Goal: Information Seeking & Learning: Learn about a topic

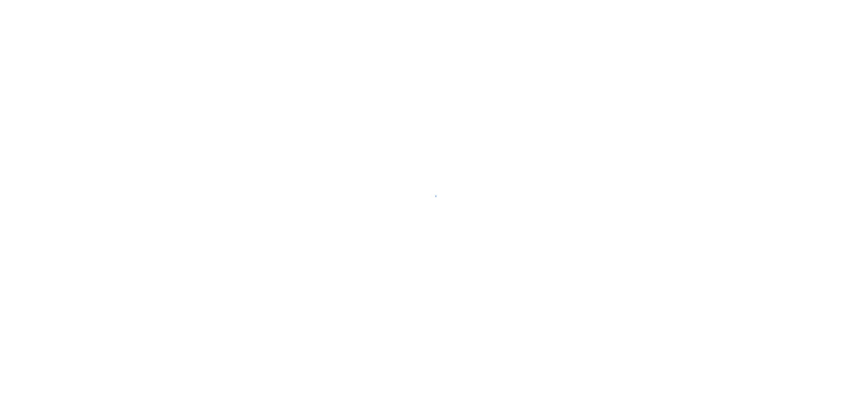
click at [228, 282] on div at bounding box center [423, 201] width 847 height 402
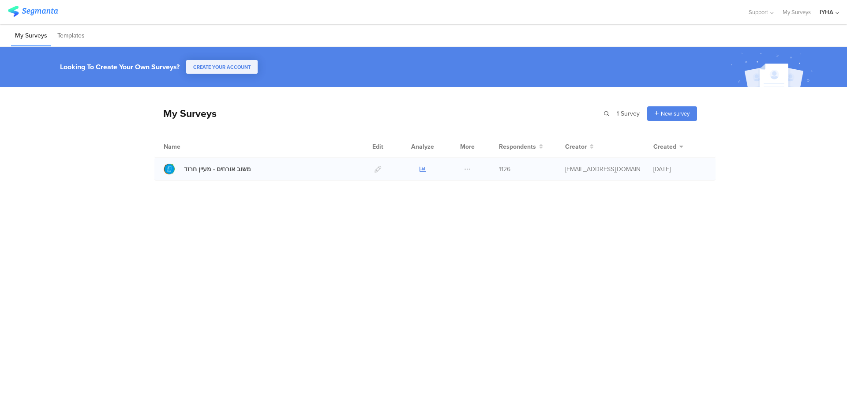
click at [421, 170] on icon at bounding box center [423, 169] width 7 height 7
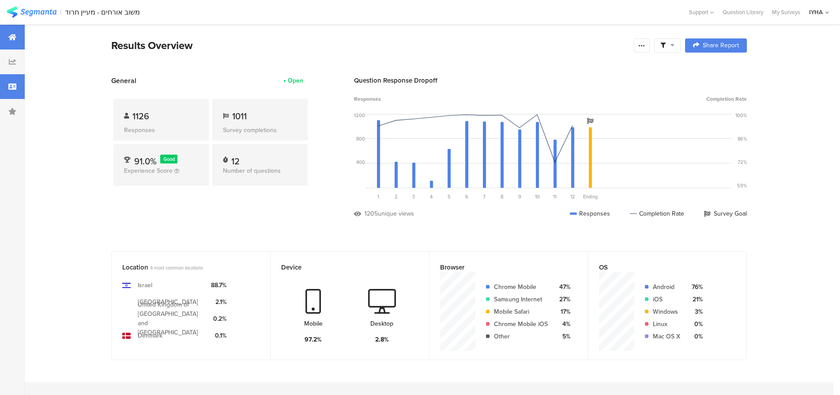
click at [13, 87] on icon at bounding box center [12, 86] width 8 height 7
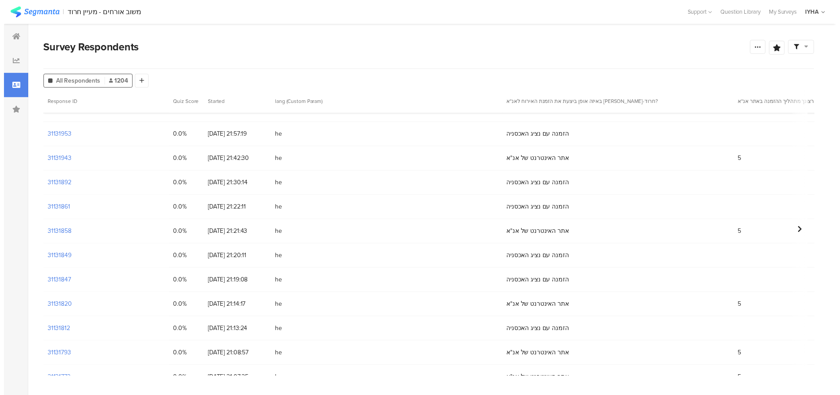
scroll to position [77, 0]
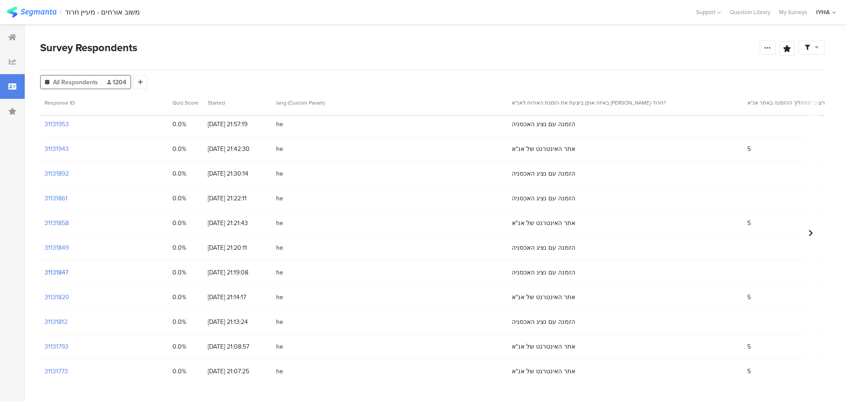
click at [55, 274] on section "31131847" at bounding box center [57, 272] width 24 height 9
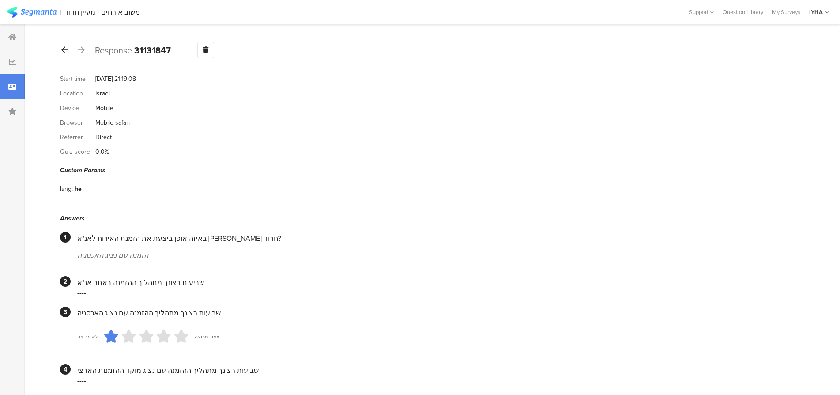
click at [62, 51] on icon at bounding box center [64, 50] width 7 height 8
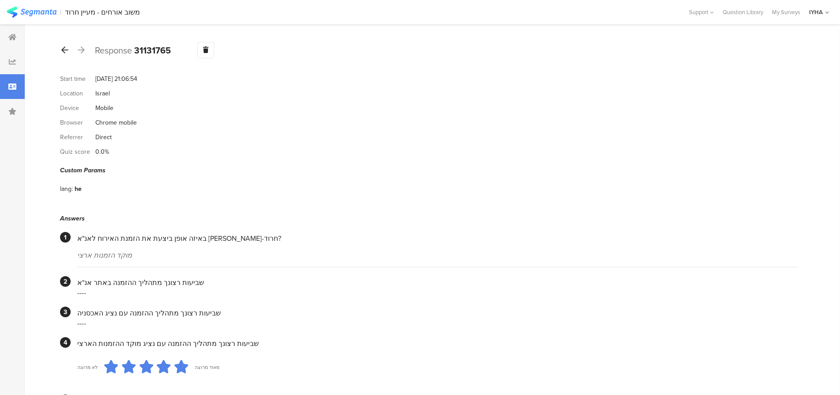
click at [62, 51] on icon at bounding box center [64, 50] width 7 height 8
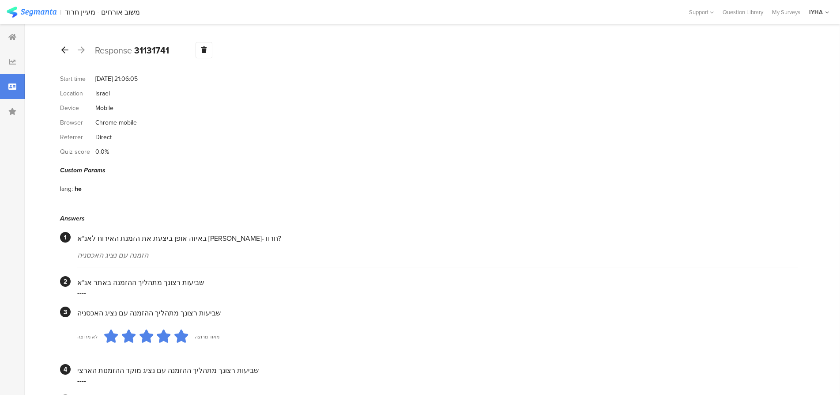
click at [62, 51] on icon at bounding box center [64, 50] width 7 height 8
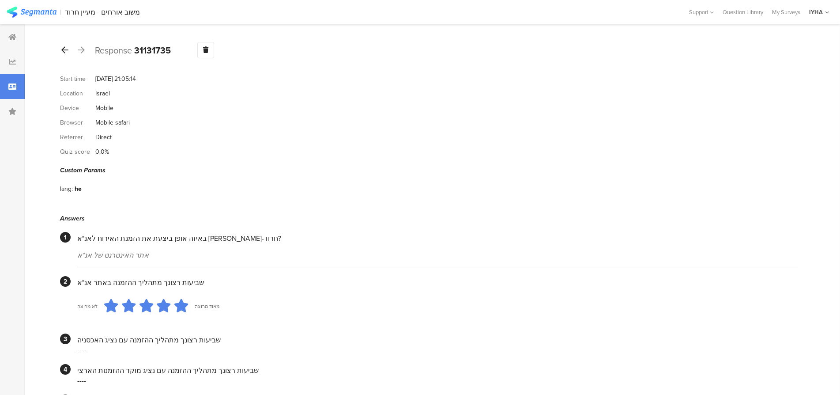
click at [62, 51] on icon at bounding box center [64, 50] width 7 height 8
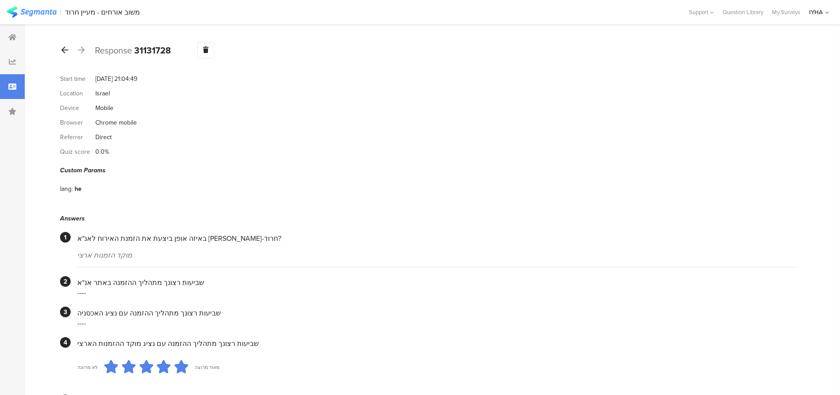
click at [62, 51] on icon at bounding box center [64, 50] width 7 height 8
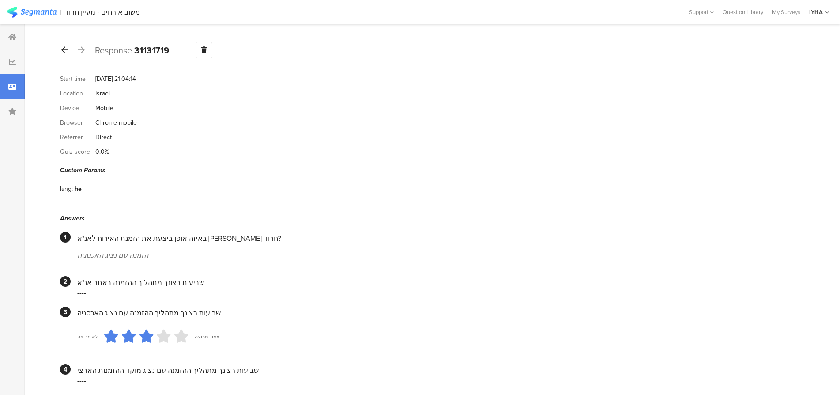
click at [62, 51] on icon at bounding box center [64, 50] width 7 height 8
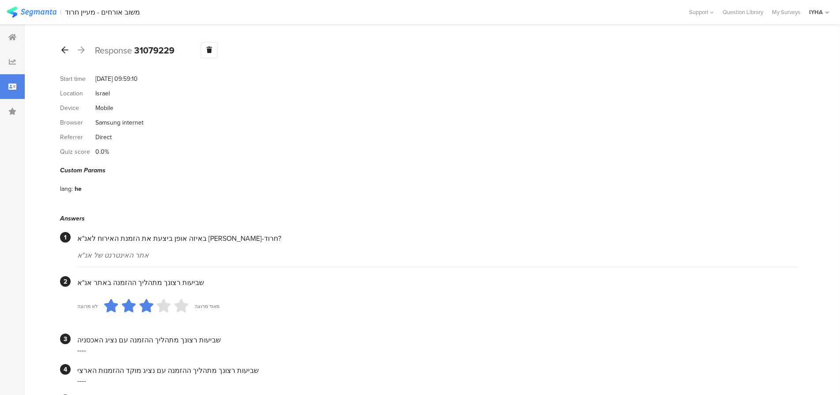
click at [62, 51] on icon at bounding box center [64, 50] width 7 height 8
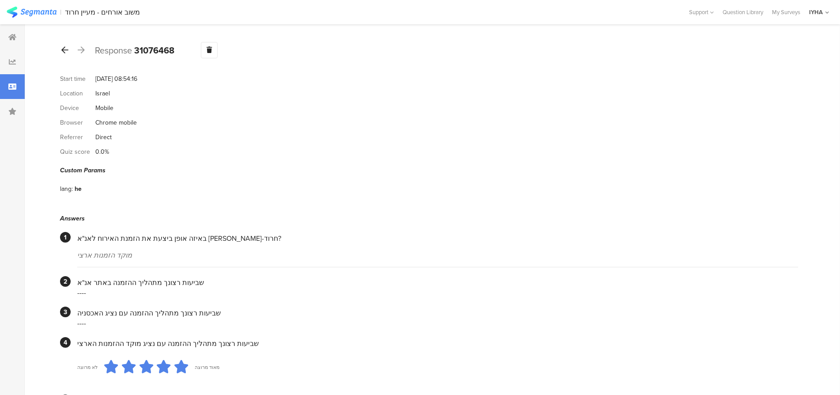
click at [62, 51] on icon at bounding box center [64, 50] width 7 height 8
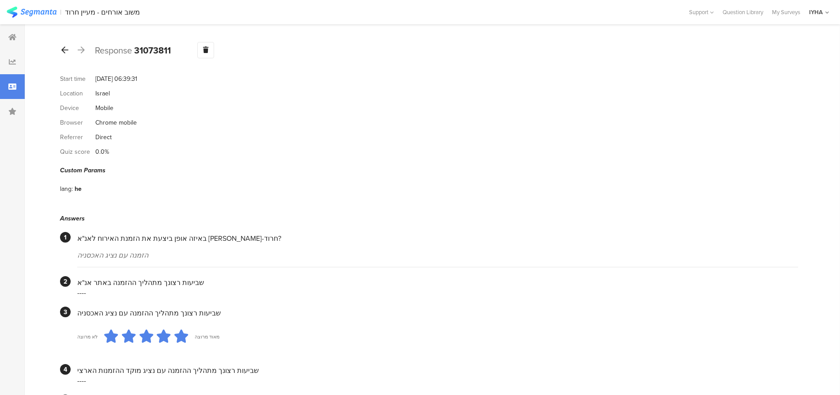
click at [62, 51] on icon at bounding box center [64, 50] width 7 height 8
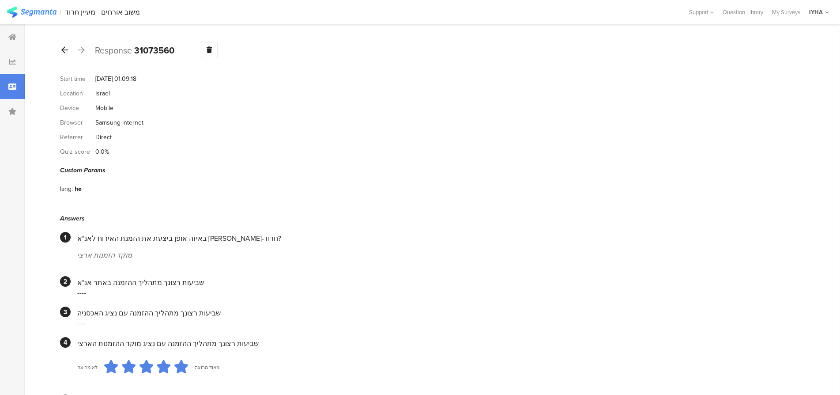
click at [62, 51] on icon at bounding box center [64, 50] width 7 height 8
click at [60, 48] on div at bounding box center [65, 50] width 10 height 14
click at [63, 49] on icon at bounding box center [64, 50] width 7 height 8
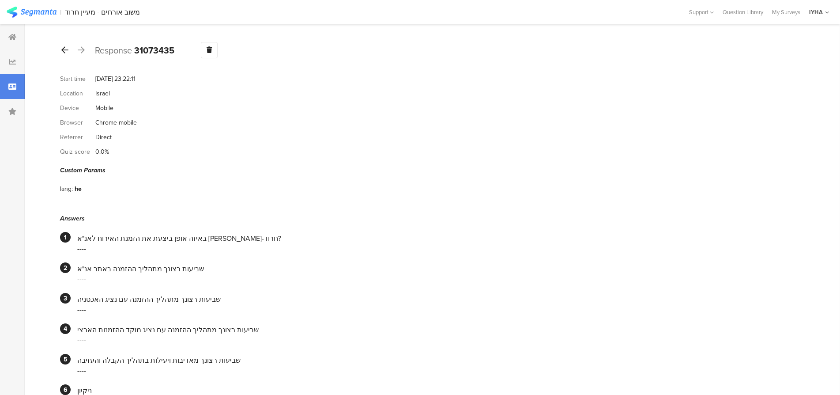
click at [63, 49] on icon at bounding box center [64, 50] width 7 height 8
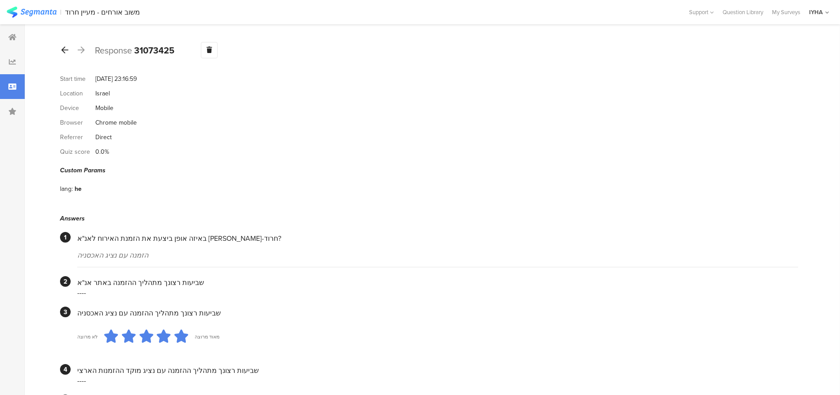
click at [63, 49] on icon at bounding box center [64, 50] width 7 height 8
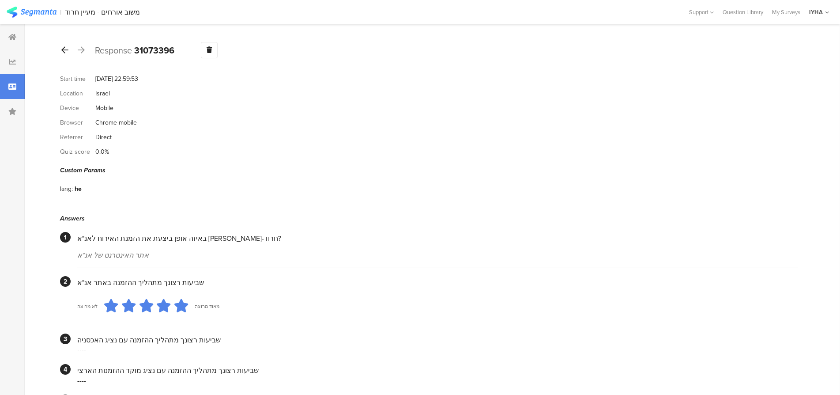
click at [63, 49] on icon at bounding box center [64, 50] width 7 height 8
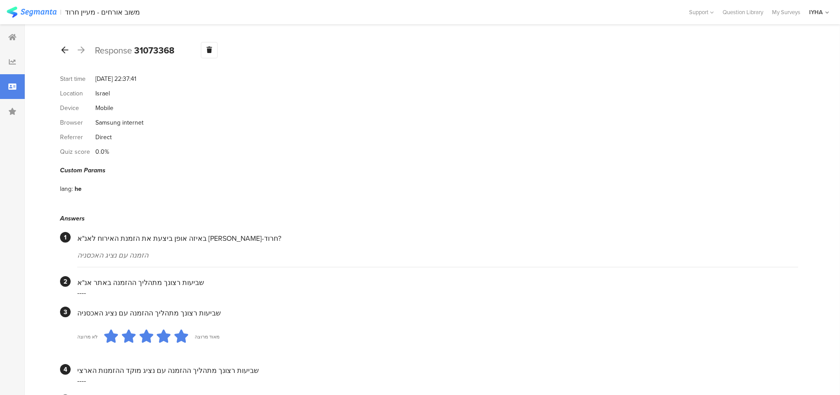
click at [63, 49] on icon at bounding box center [64, 50] width 7 height 8
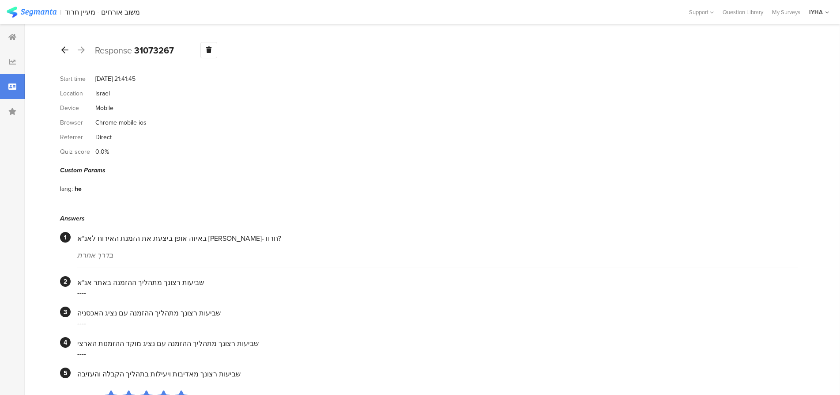
click at [63, 49] on icon at bounding box center [64, 50] width 7 height 8
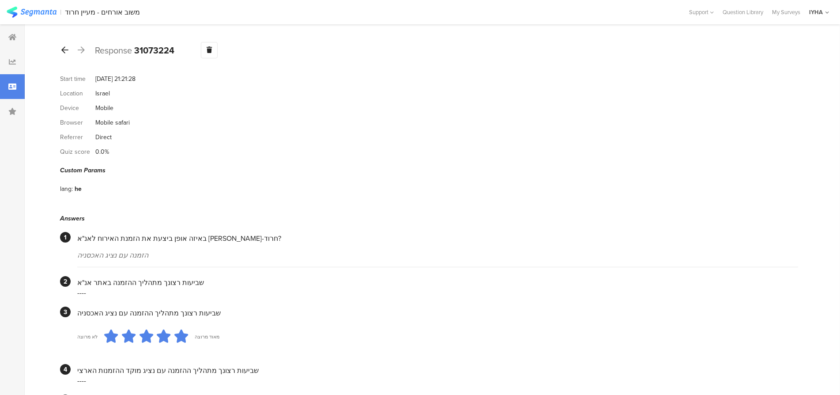
click at [63, 49] on icon at bounding box center [64, 50] width 7 height 8
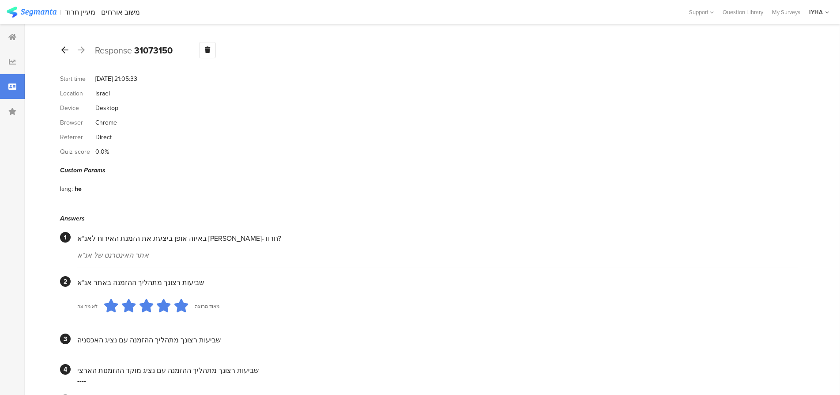
click at [63, 49] on icon at bounding box center [64, 50] width 7 height 8
click at [64, 49] on icon at bounding box center [64, 50] width 7 height 8
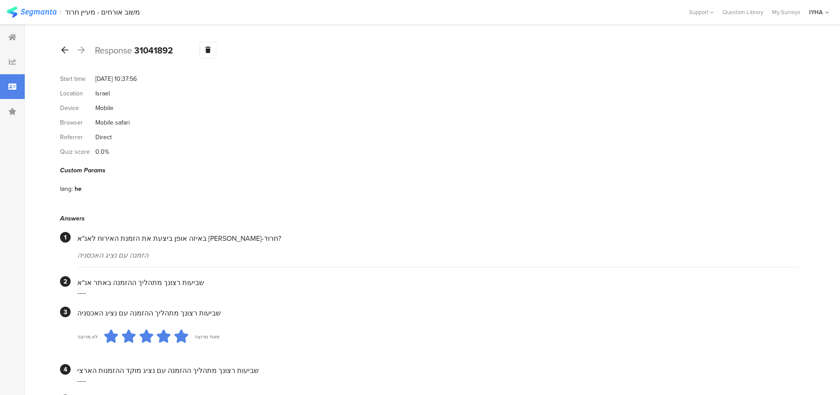
click at [64, 49] on icon at bounding box center [64, 50] width 7 height 8
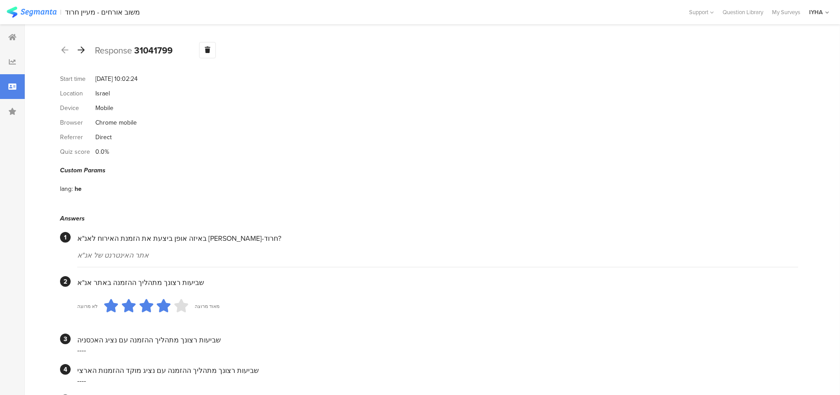
click at [82, 49] on icon at bounding box center [81, 50] width 7 height 8
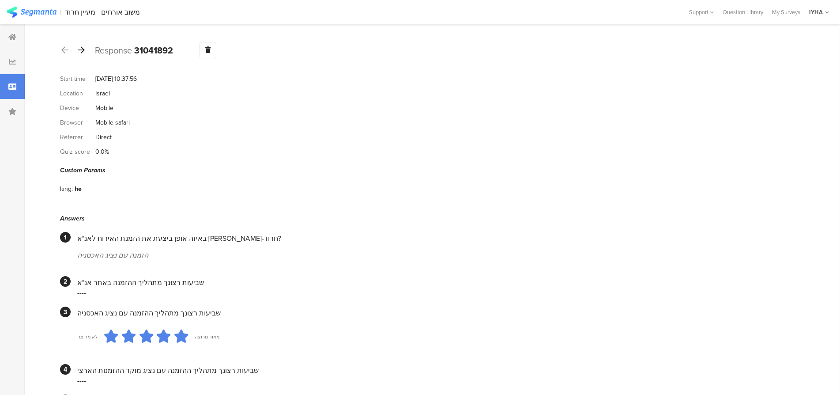
click at [83, 49] on icon at bounding box center [81, 50] width 7 height 8
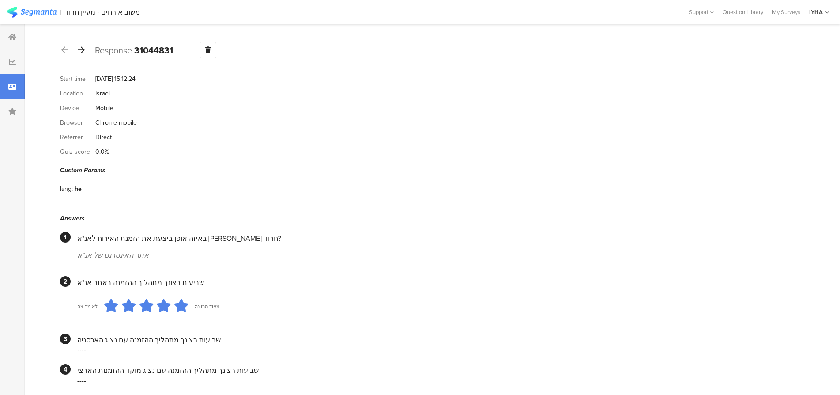
click at [83, 49] on icon at bounding box center [81, 50] width 7 height 8
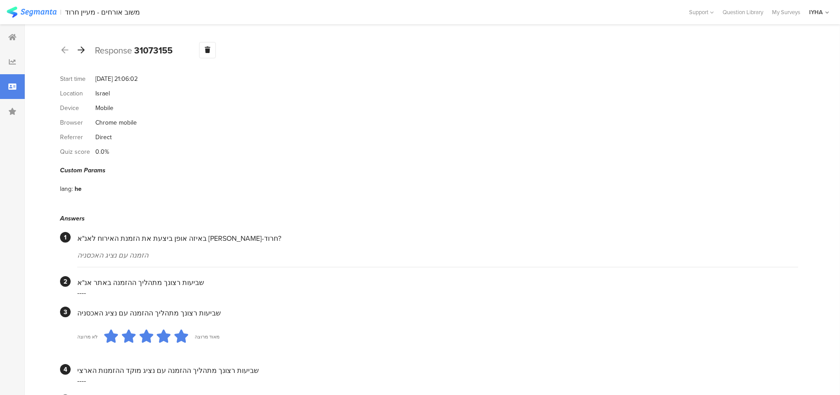
click at [83, 49] on icon at bounding box center [81, 50] width 7 height 8
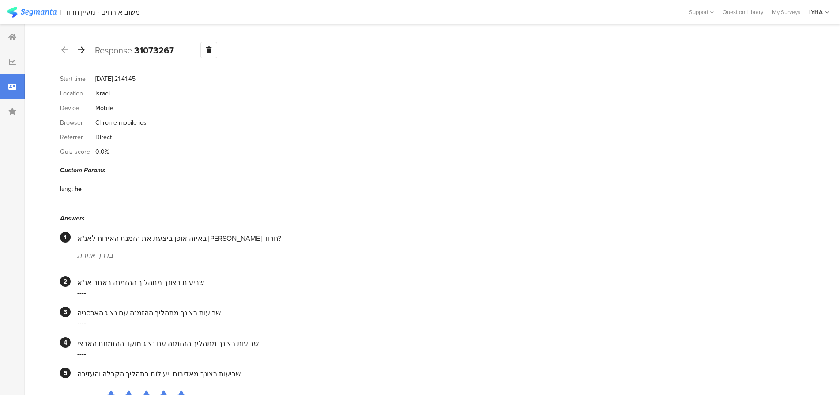
click at [83, 49] on icon at bounding box center [81, 50] width 7 height 8
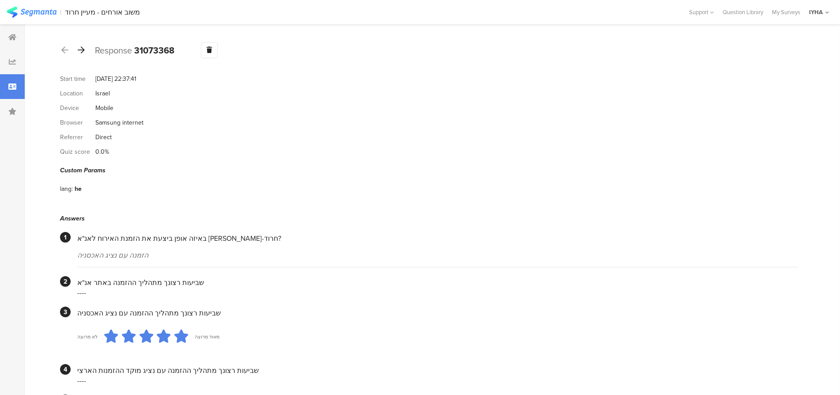
click at [83, 49] on icon at bounding box center [81, 50] width 7 height 8
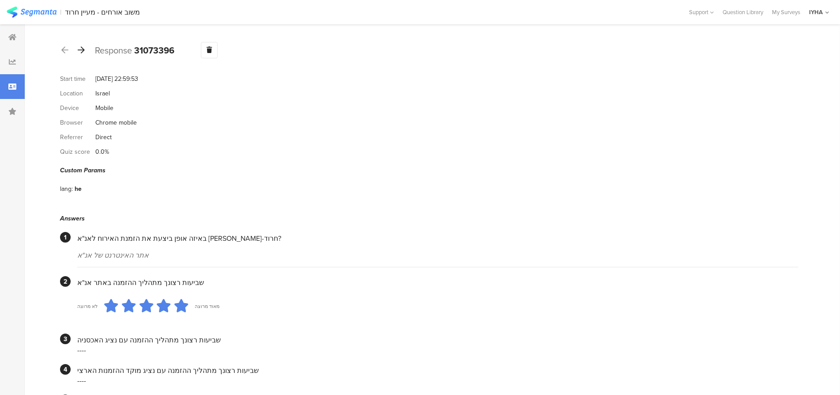
click at [83, 49] on icon at bounding box center [81, 50] width 7 height 8
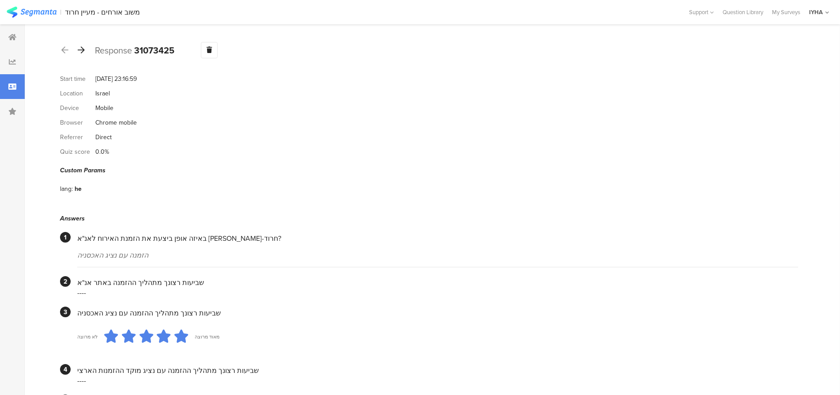
click at [83, 49] on icon at bounding box center [81, 50] width 7 height 8
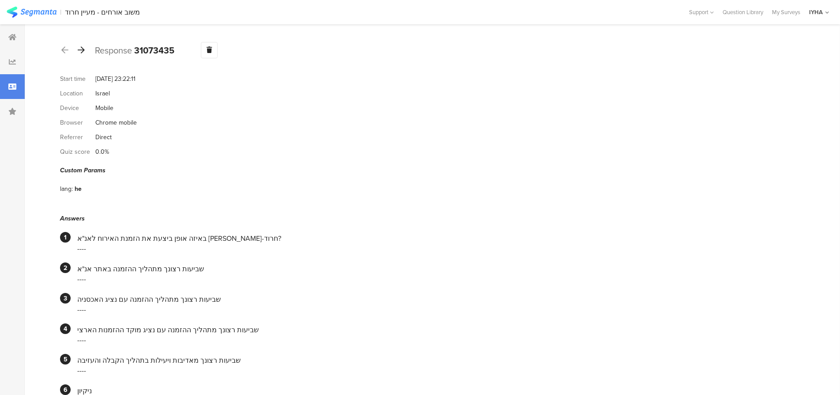
click at [83, 49] on icon at bounding box center [81, 50] width 7 height 8
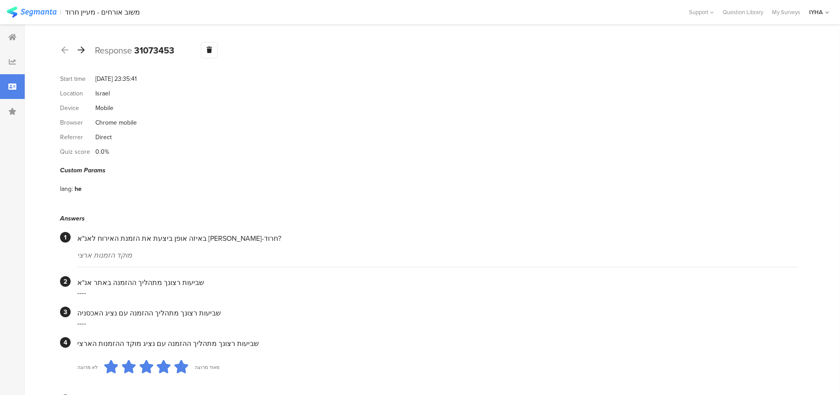
click at [83, 49] on icon at bounding box center [81, 50] width 7 height 8
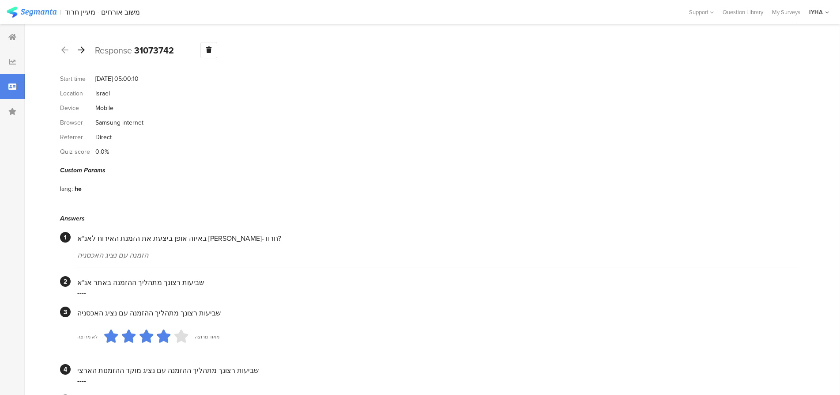
click at [83, 49] on icon at bounding box center [81, 50] width 7 height 8
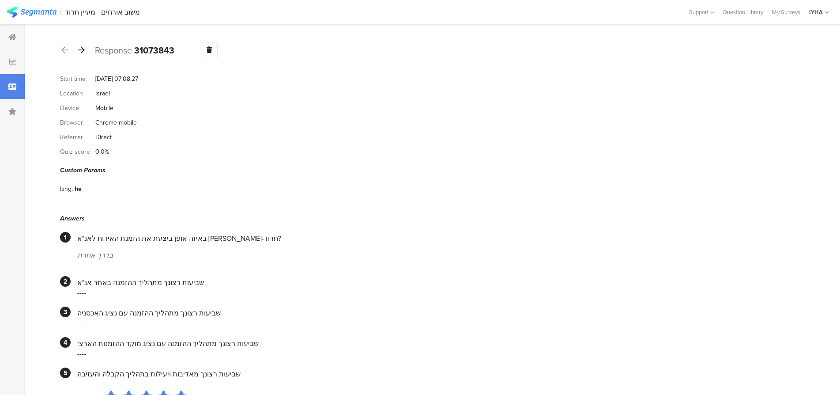
click at [83, 49] on icon at bounding box center [81, 50] width 7 height 8
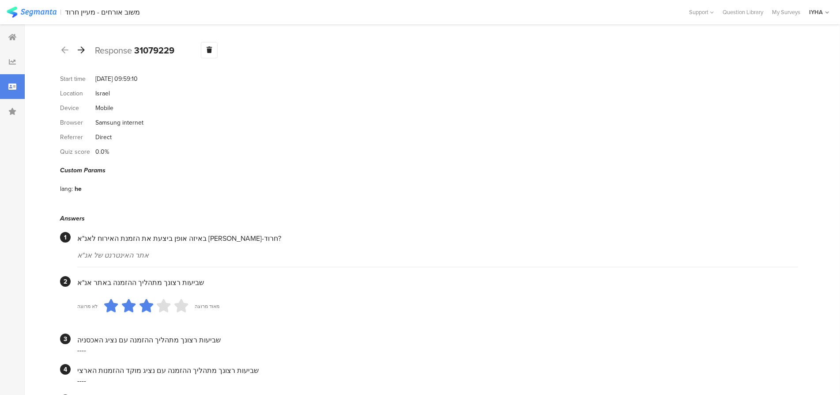
click at [83, 49] on icon at bounding box center [81, 50] width 7 height 8
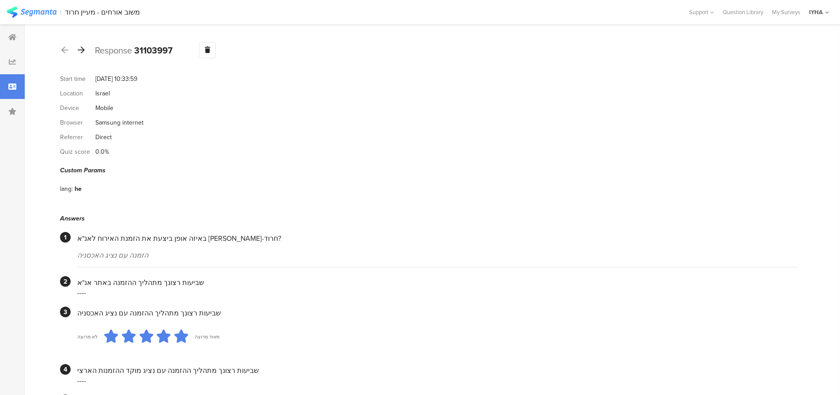
click at [83, 49] on icon at bounding box center [81, 50] width 7 height 8
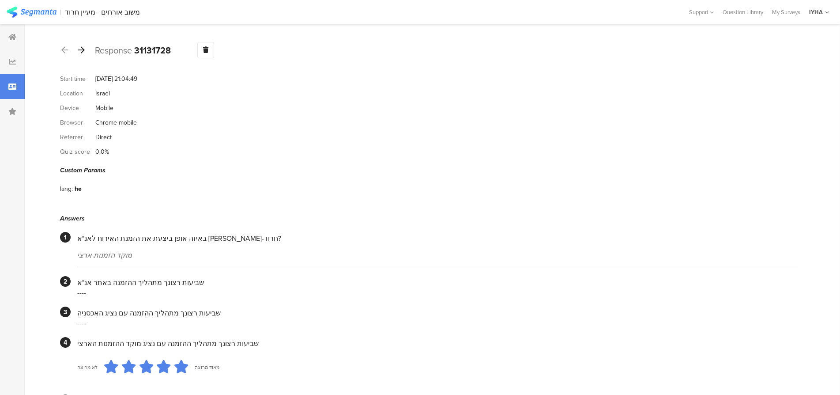
click at [83, 49] on icon at bounding box center [81, 50] width 7 height 8
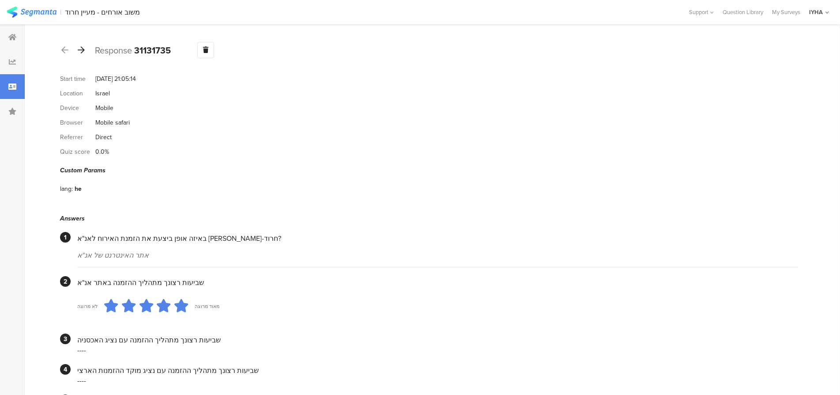
click at [83, 49] on icon at bounding box center [81, 50] width 7 height 8
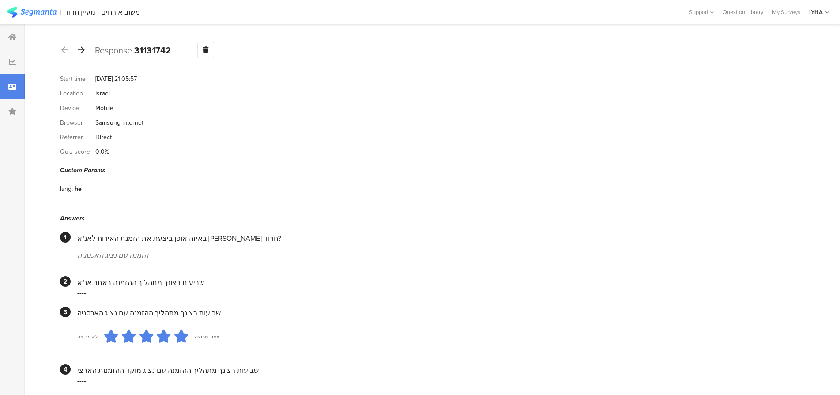
click at [83, 49] on icon at bounding box center [81, 50] width 7 height 8
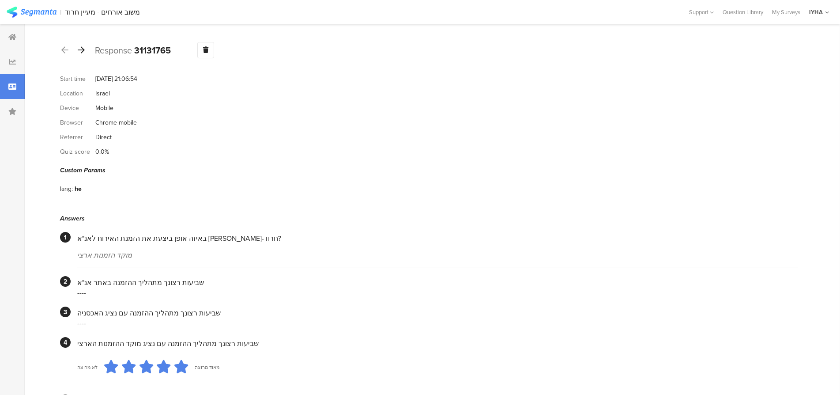
click at [83, 49] on icon at bounding box center [81, 50] width 7 height 8
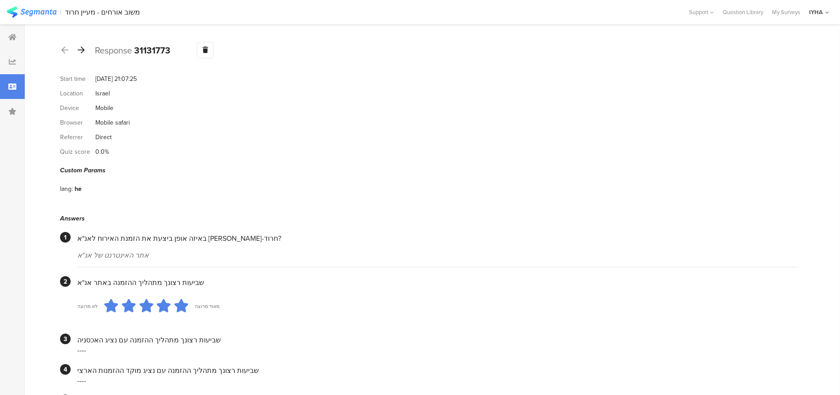
click at [83, 49] on icon at bounding box center [81, 50] width 7 height 8
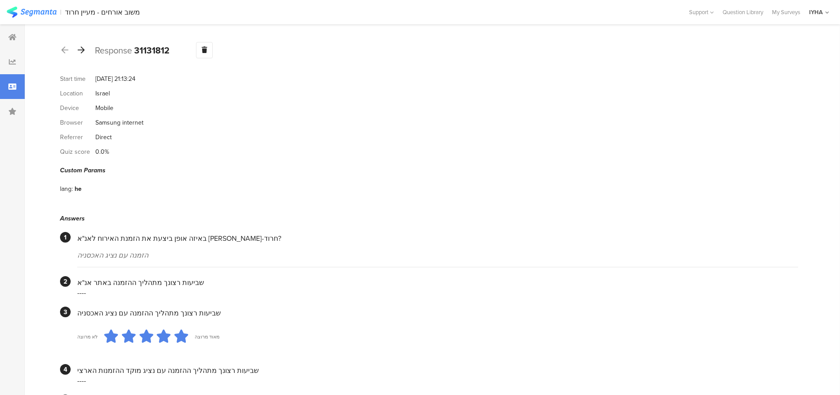
click at [83, 49] on icon at bounding box center [81, 50] width 7 height 8
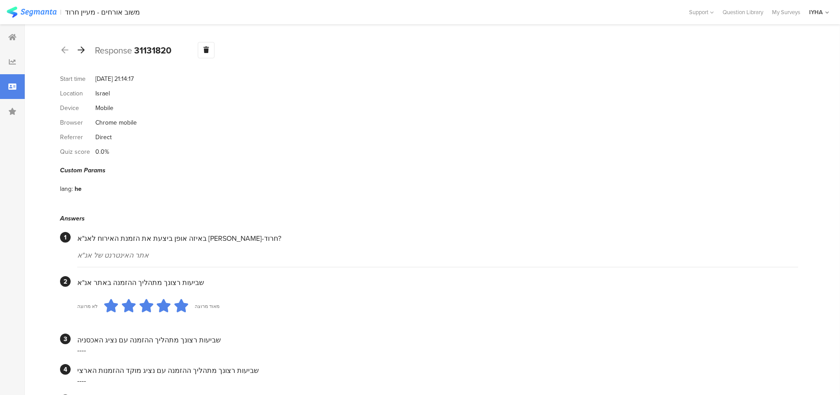
click at [83, 49] on icon at bounding box center [81, 50] width 7 height 8
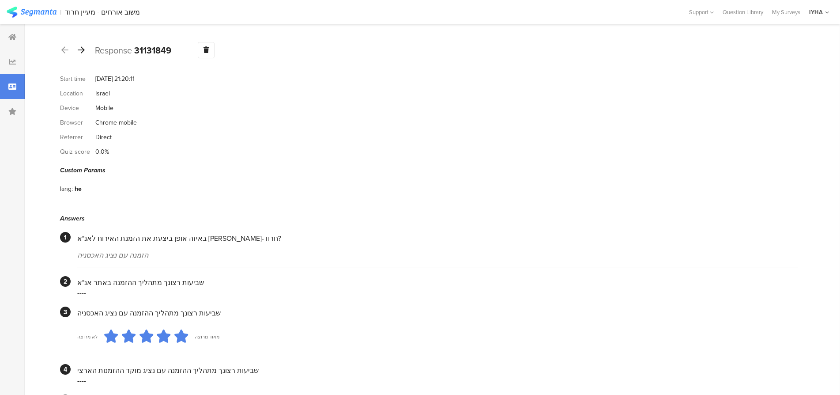
click at [83, 49] on icon at bounding box center [81, 50] width 7 height 8
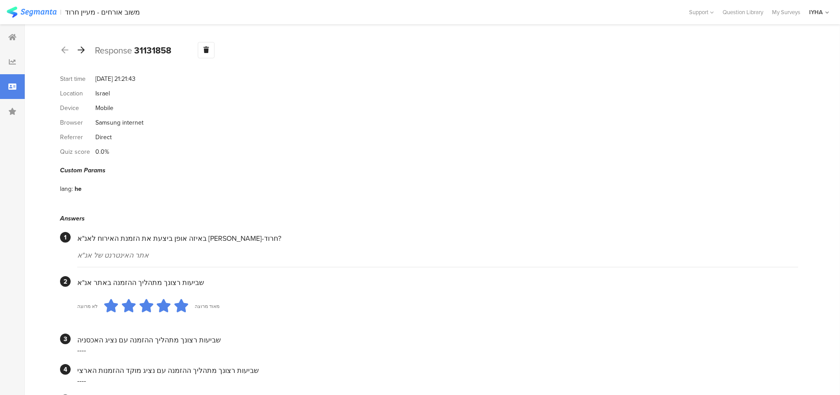
click at [83, 49] on icon at bounding box center [81, 50] width 7 height 8
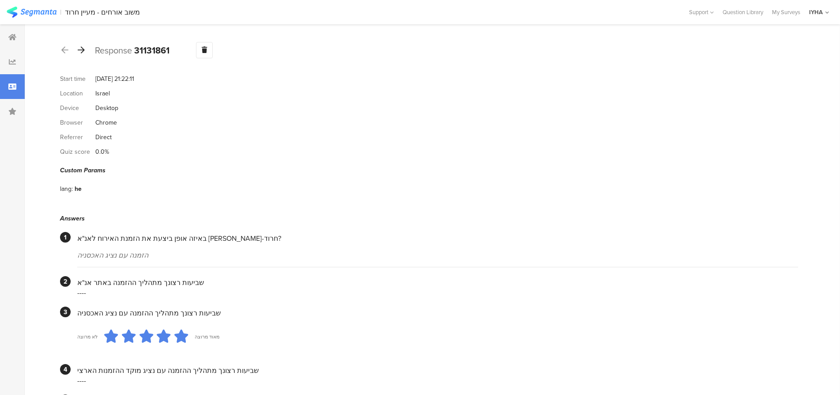
click at [83, 49] on icon at bounding box center [81, 50] width 7 height 8
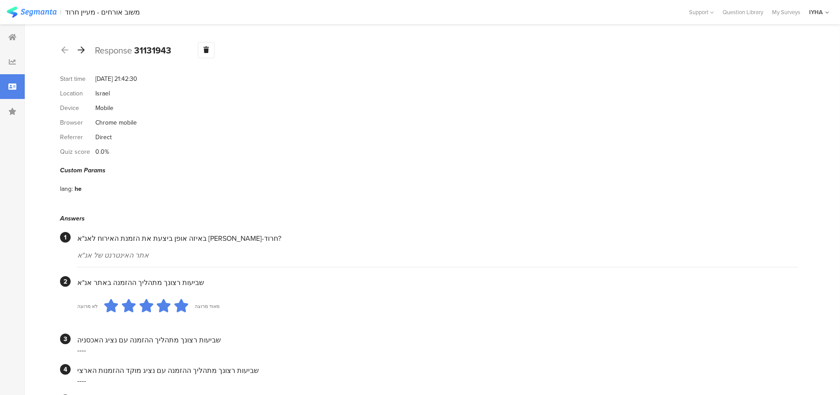
click at [83, 49] on icon at bounding box center [81, 50] width 7 height 8
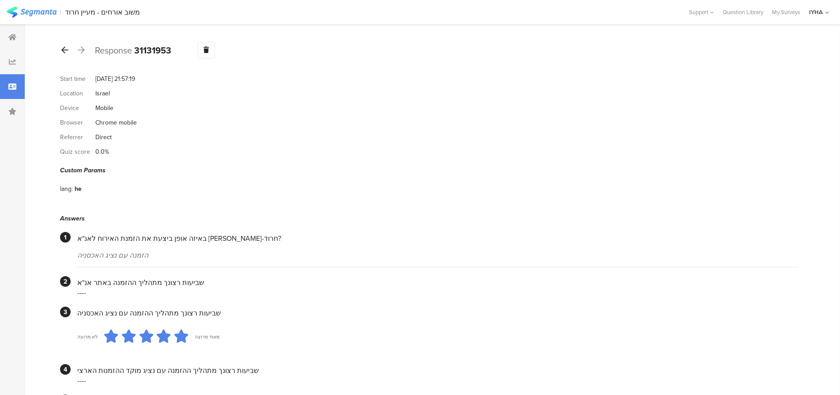
click at [64, 51] on icon at bounding box center [64, 50] width 7 height 8
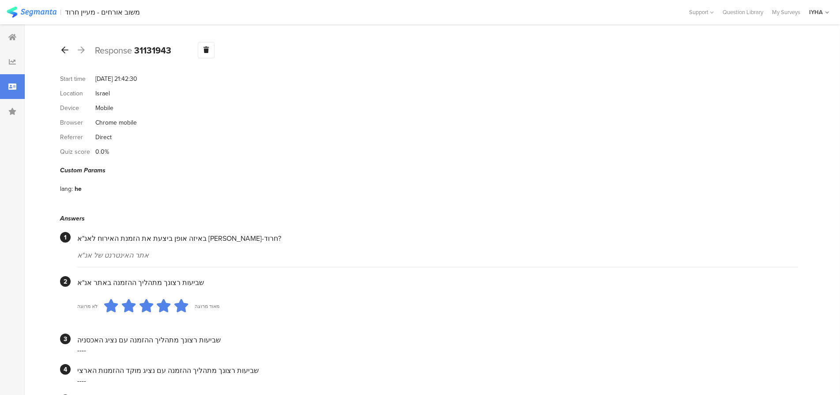
click at [64, 51] on icon at bounding box center [64, 50] width 7 height 8
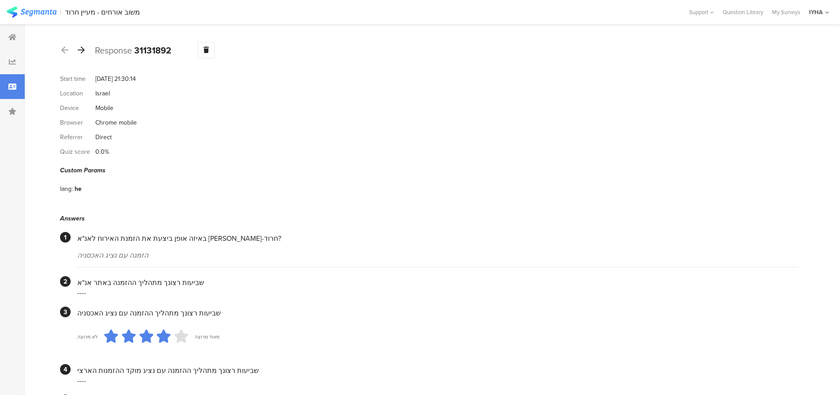
click at [80, 49] on icon at bounding box center [81, 50] width 7 height 8
click at [81, 48] on icon at bounding box center [81, 50] width 7 height 8
click at [64, 49] on icon at bounding box center [64, 50] width 7 height 8
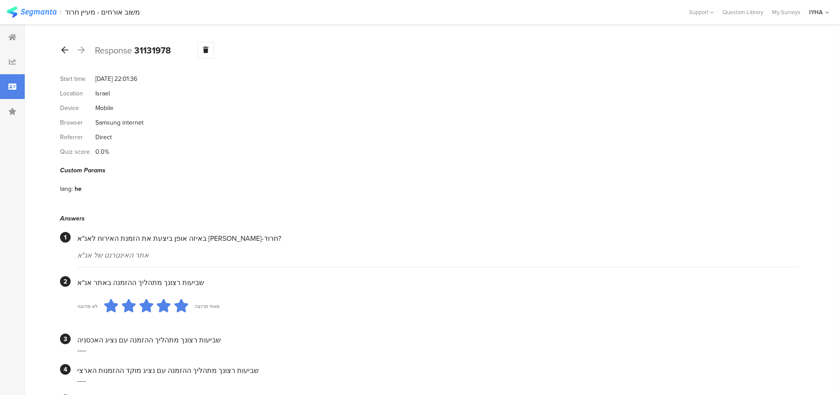
click at [64, 49] on icon at bounding box center [64, 50] width 7 height 8
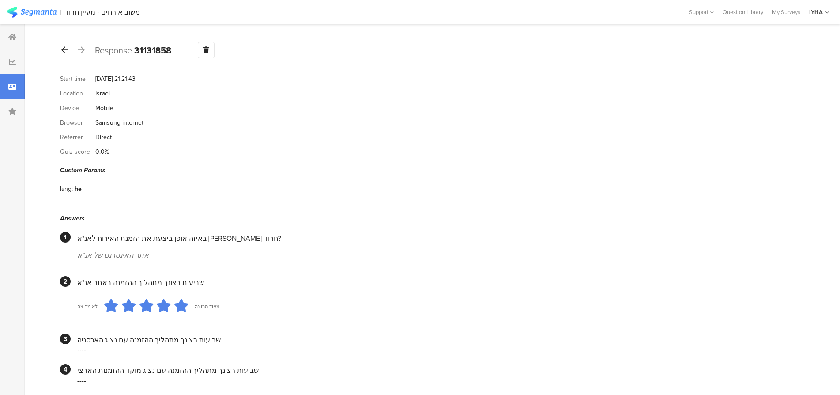
click at [64, 49] on icon at bounding box center [64, 50] width 7 height 8
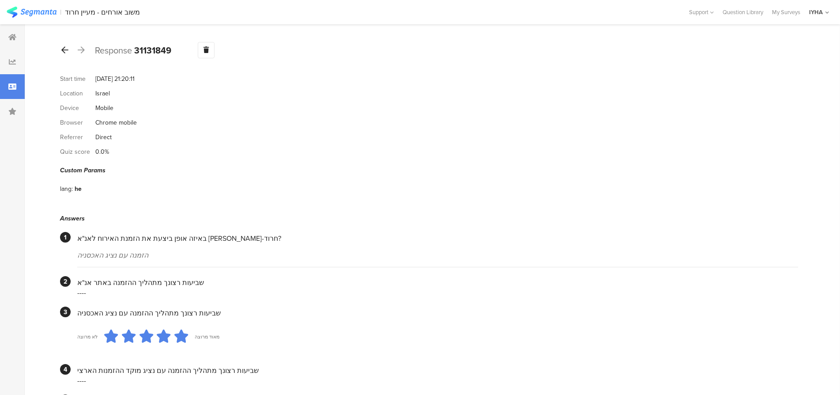
click at [64, 49] on icon at bounding box center [64, 50] width 7 height 8
click at [82, 50] on icon at bounding box center [81, 50] width 7 height 8
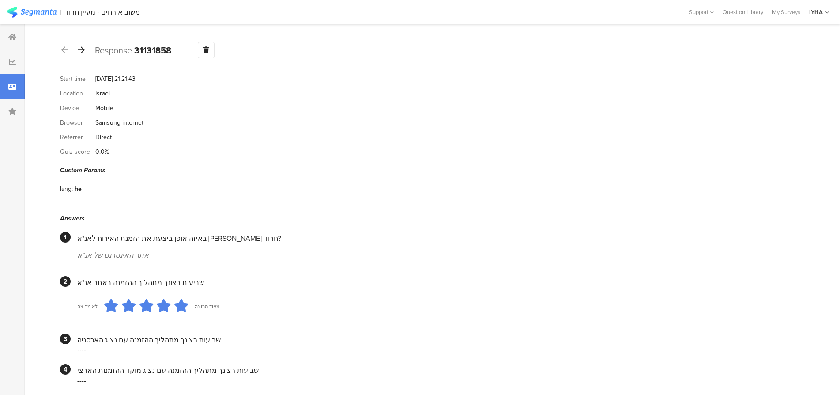
click at [82, 50] on icon at bounding box center [81, 50] width 7 height 8
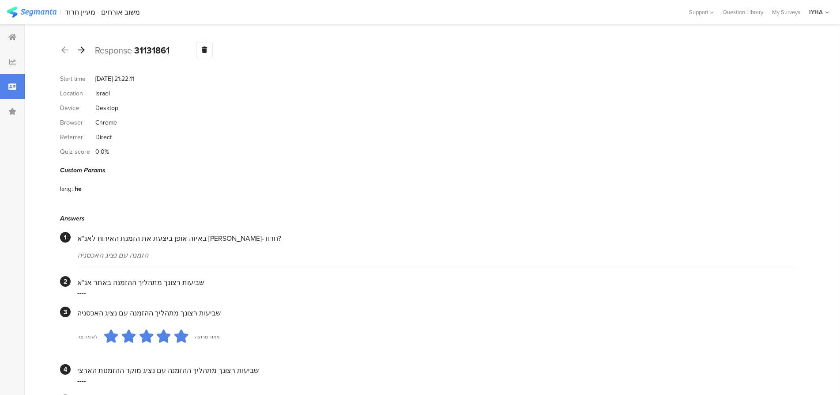
click at [82, 50] on icon at bounding box center [81, 50] width 7 height 8
